Goal: Communication & Community: Answer question/provide support

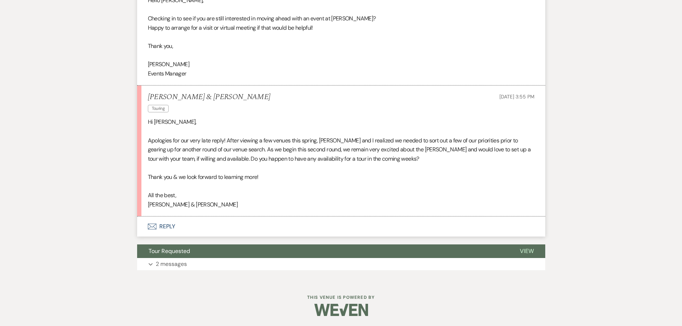
scroll to position [310, 0]
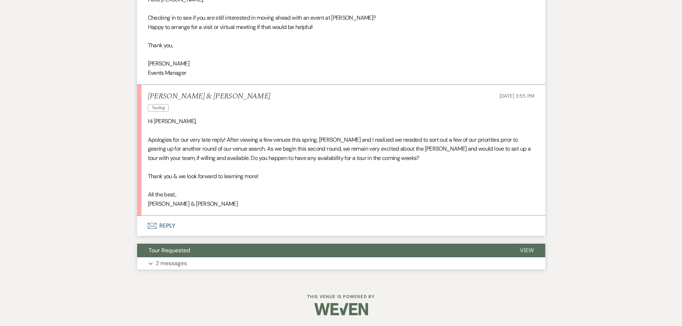
click at [263, 257] on button "Expand 2 messages" at bounding box center [341, 263] width 408 height 12
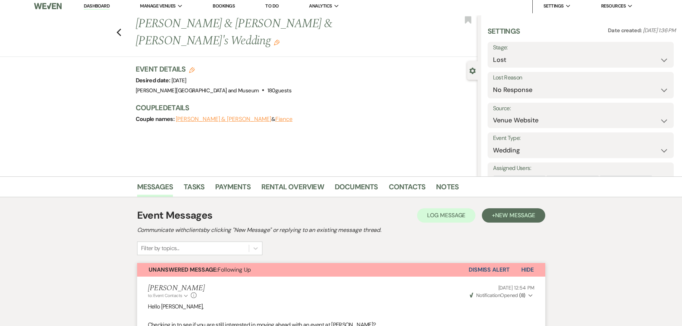
scroll to position [0, 0]
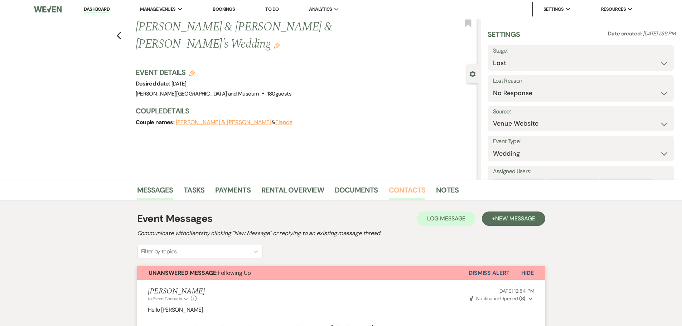
click at [403, 190] on link "Contacts" at bounding box center [407, 192] width 37 height 16
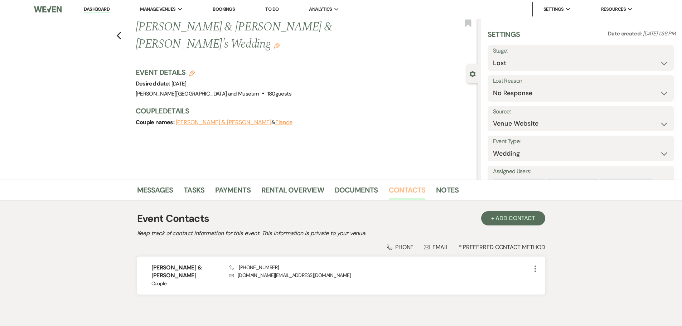
scroll to position [24, 0]
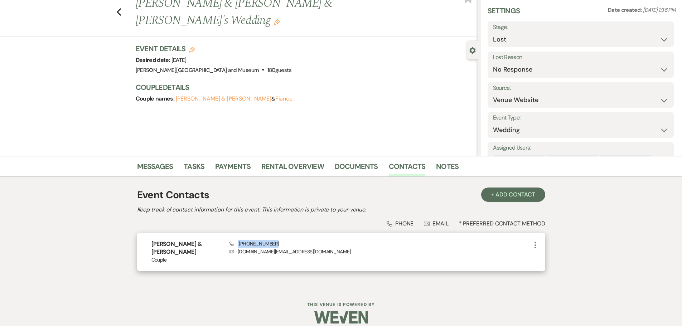
drag, startPoint x: 279, startPoint y: 239, endPoint x: 232, endPoint y: 240, distance: 47.3
click at [232, 240] on div "Katie & Alex Couple Phone (617) 279-3447 Envelope chowmerlino.wedding@gmail.com…" at bounding box center [341, 252] width 408 height 38
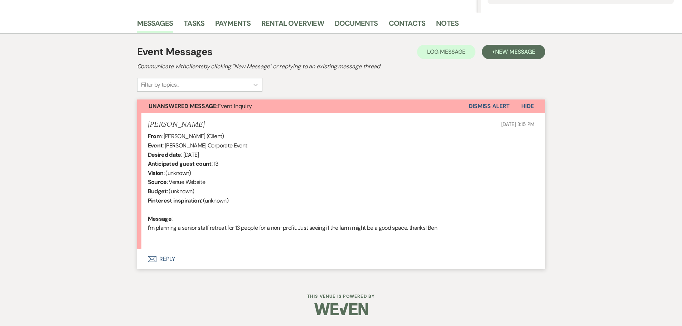
click at [182, 251] on button "Envelope Reply" at bounding box center [341, 259] width 408 height 20
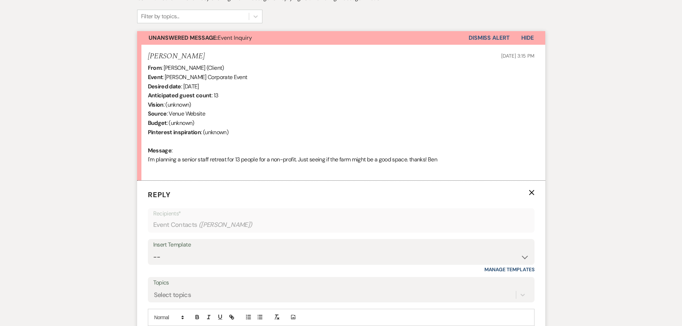
scroll to position [131, 0]
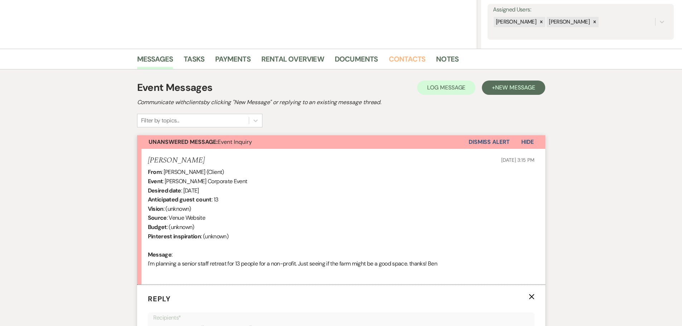
click at [408, 61] on link "Contacts" at bounding box center [407, 61] width 37 height 16
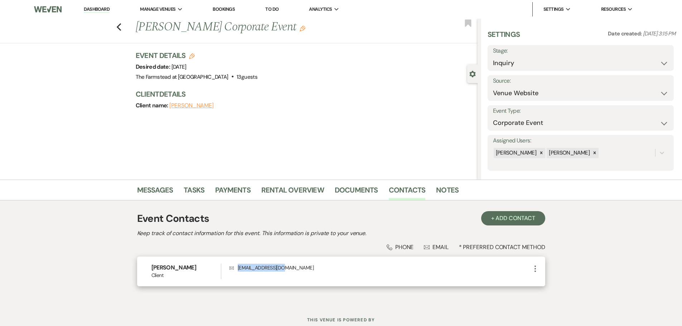
drag, startPoint x: 281, startPoint y: 268, endPoint x: 236, endPoint y: 276, distance: 46.1
click at [236, 276] on div "Envelope [EMAIL_ADDRESS][DOMAIN_NAME]" at bounding box center [379, 271] width 301 height 15
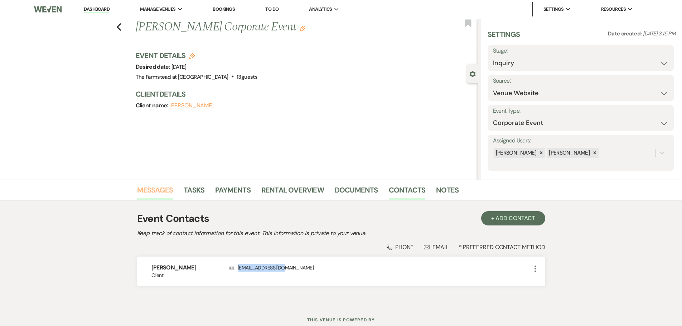
click at [163, 190] on link "Messages" at bounding box center [155, 192] width 36 height 16
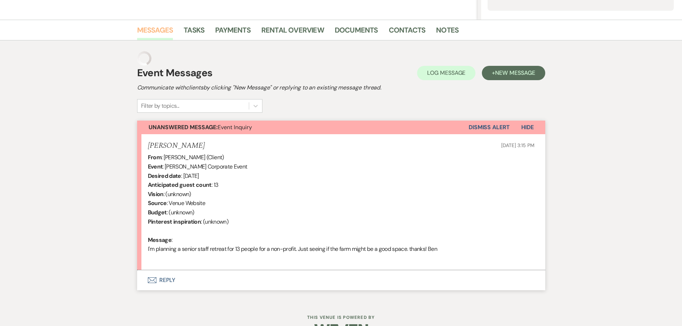
scroll to position [167, 0]
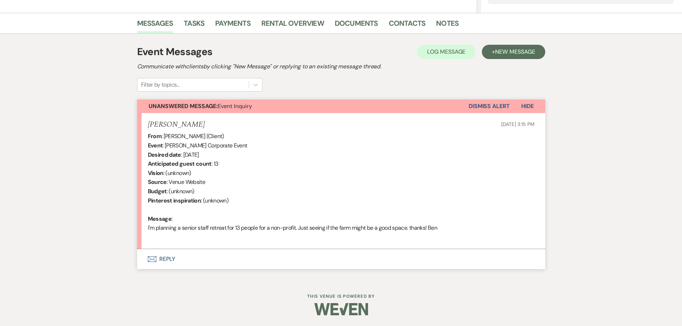
click at [168, 259] on button "Envelope Reply" at bounding box center [341, 259] width 408 height 20
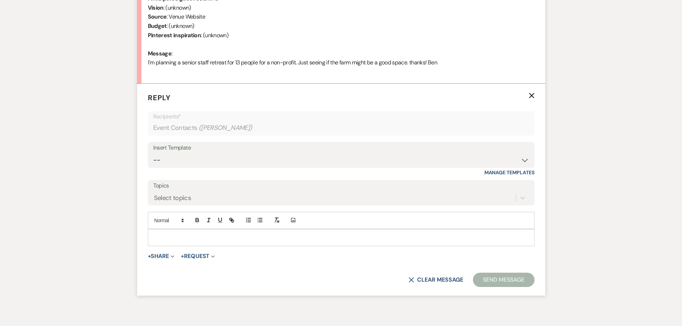
scroll to position [367, 0]
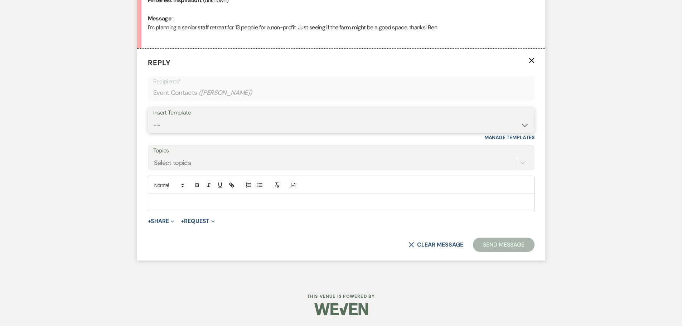
click at [226, 119] on select "-- Wedding Inquiry Response Contract (Pre-Booked Leads) Post Event Thank You 20…" at bounding box center [341, 125] width 376 height 14
select select "3281"
click at [153, 118] on select "-- Wedding Inquiry Response Contract (Pre-Booked Leads) Post Event Thank You 20…" at bounding box center [341, 125] width 376 height 14
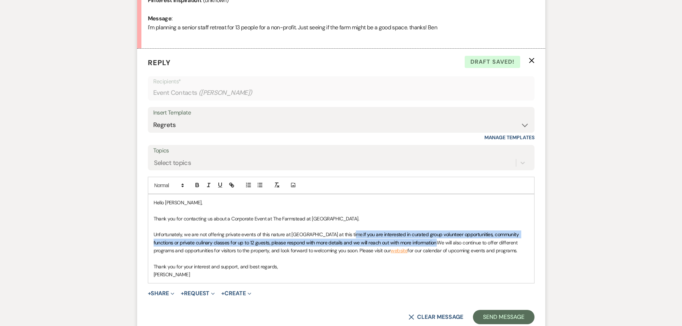
drag, startPoint x: 350, startPoint y: 234, endPoint x: 436, endPoint y: 240, distance: 86.1
click at [436, 240] on p "Unfortunately, we are not offering private events of this nature at [GEOGRAPHIC…" at bounding box center [341, 242] width 375 height 24
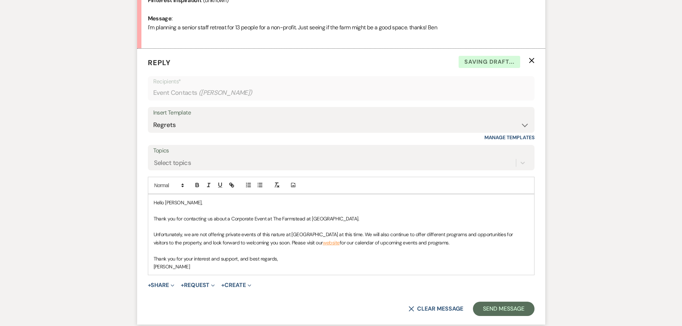
click at [369, 234] on span "We will also continue to offer different programs and opportunities for visitor…" at bounding box center [334, 238] width 361 height 14
click at [368, 233] on span "We will also continue to offer different programs and opportunities for visitor…" at bounding box center [334, 238] width 361 height 14
click at [506, 307] on button "Send Message" at bounding box center [503, 309] width 61 height 14
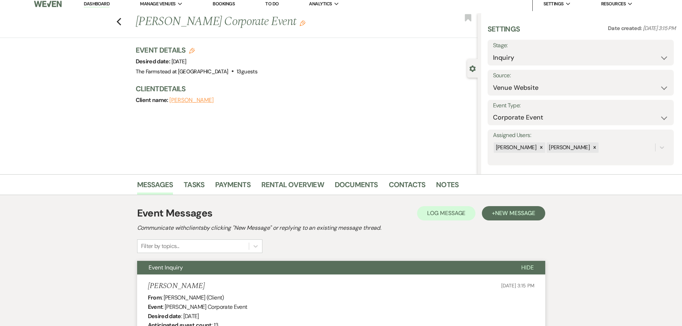
scroll to position [0, 0]
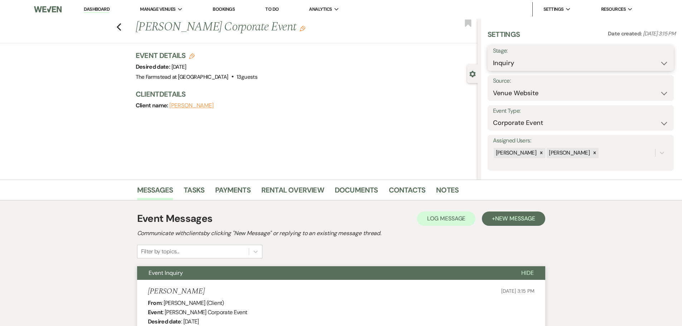
click at [618, 65] on select "Inquiry Follow Up Tour Requested Tour Confirmed Toured Proposal Sent Booked Lost" at bounding box center [580, 63] width 175 height 14
select select "8"
click at [493, 56] on select "Inquiry Follow Up Tour Requested Tour Confirmed Toured Proposal Sent Booked Lost" at bounding box center [580, 63] width 175 height 14
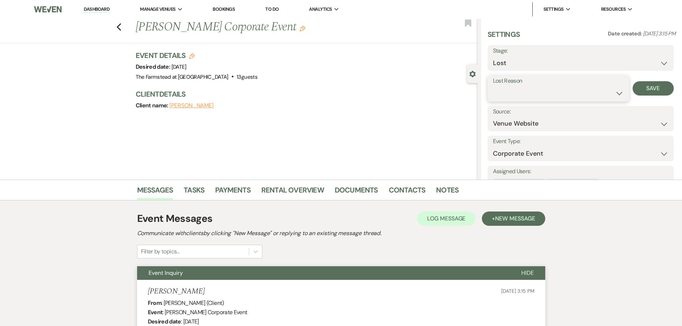
click at [547, 95] on select "Booked Elsewhere Budget Date Unavailable No Response Not a Good Match Capacity …" at bounding box center [558, 93] width 131 height 14
select select "10"
click at [493, 86] on select "Booked Elsewhere Budget Date Unavailable No Response Not a Good Match Capacity …" at bounding box center [558, 93] width 131 height 14
click at [649, 91] on button "Save" at bounding box center [652, 88] width 41 height 14
